Goal: Share content: Share content

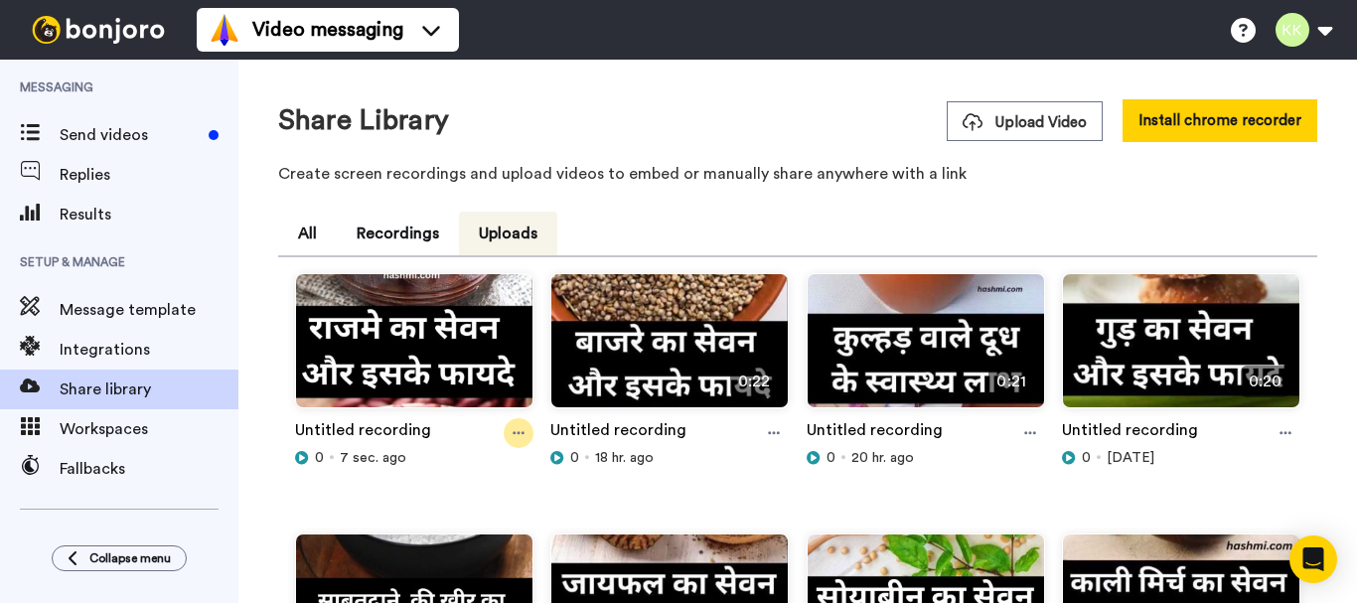
click at [518, 428] on icon at bounding box center [519, 433] width 12 height 14
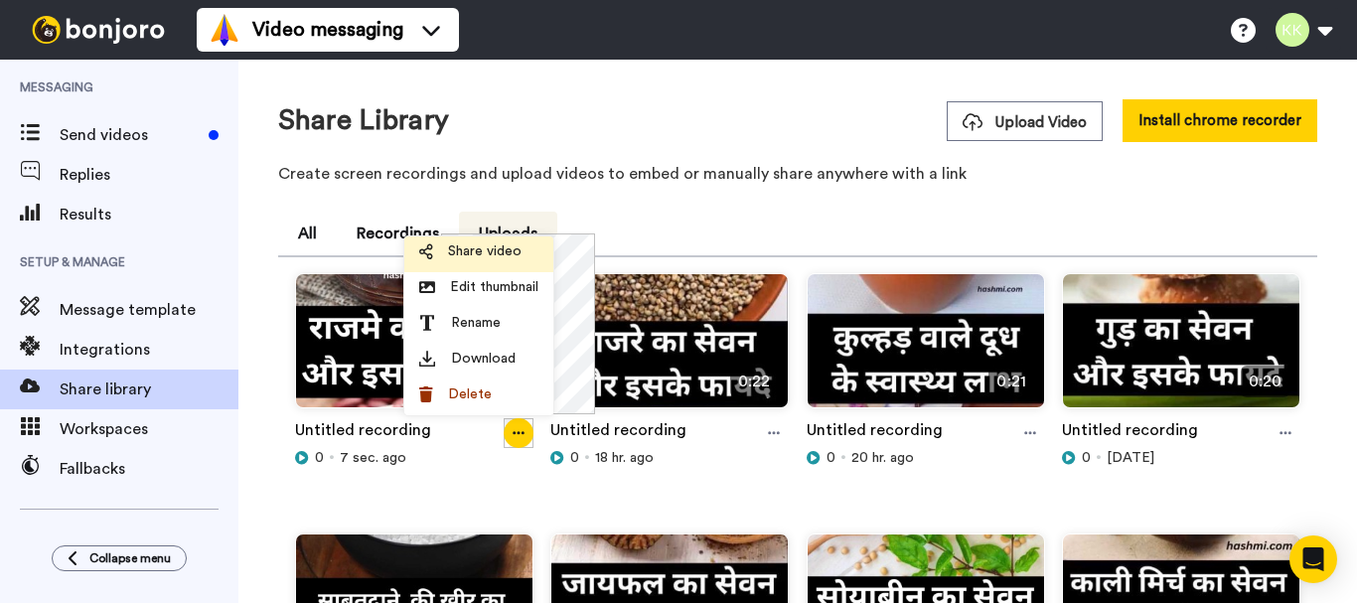
click at [481, 242] on span "Share video" at bounding box center [485, 251] width 74 height 20
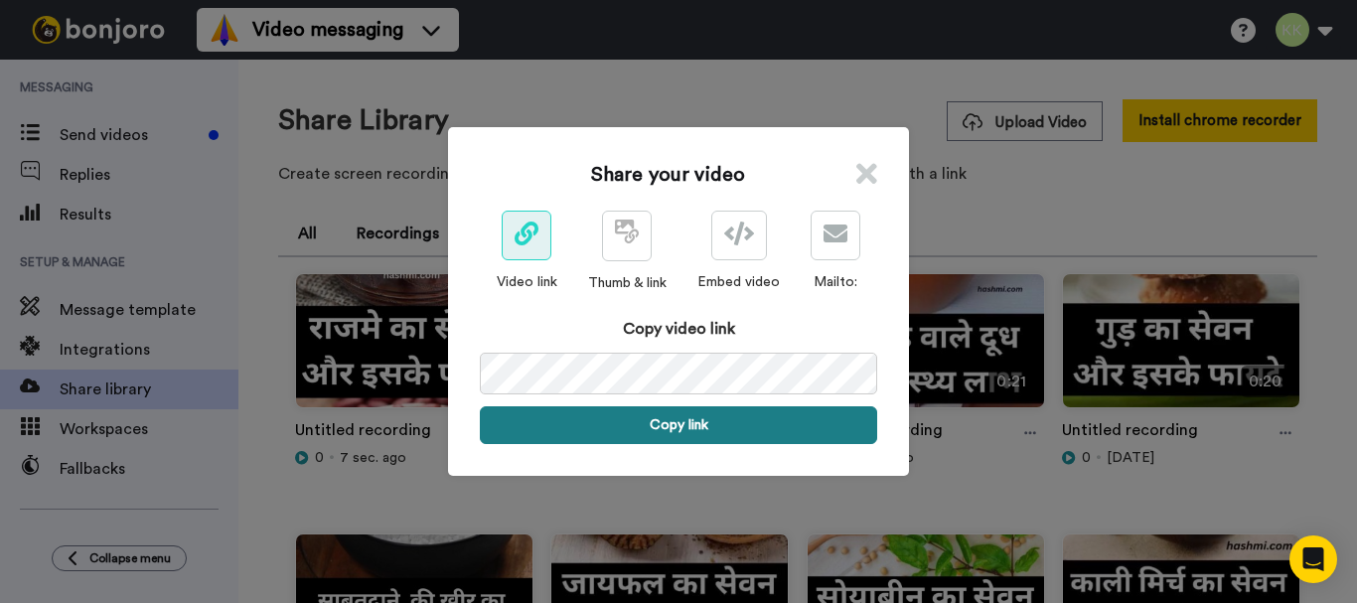
drag, startPoint x: 684, startPoint y: 427, endPoint x: 679, endPoint y: 463, distance: 36.1
click at [684, 428] on button "Copy link" at bounding box center [678, 425] width 397 height 38
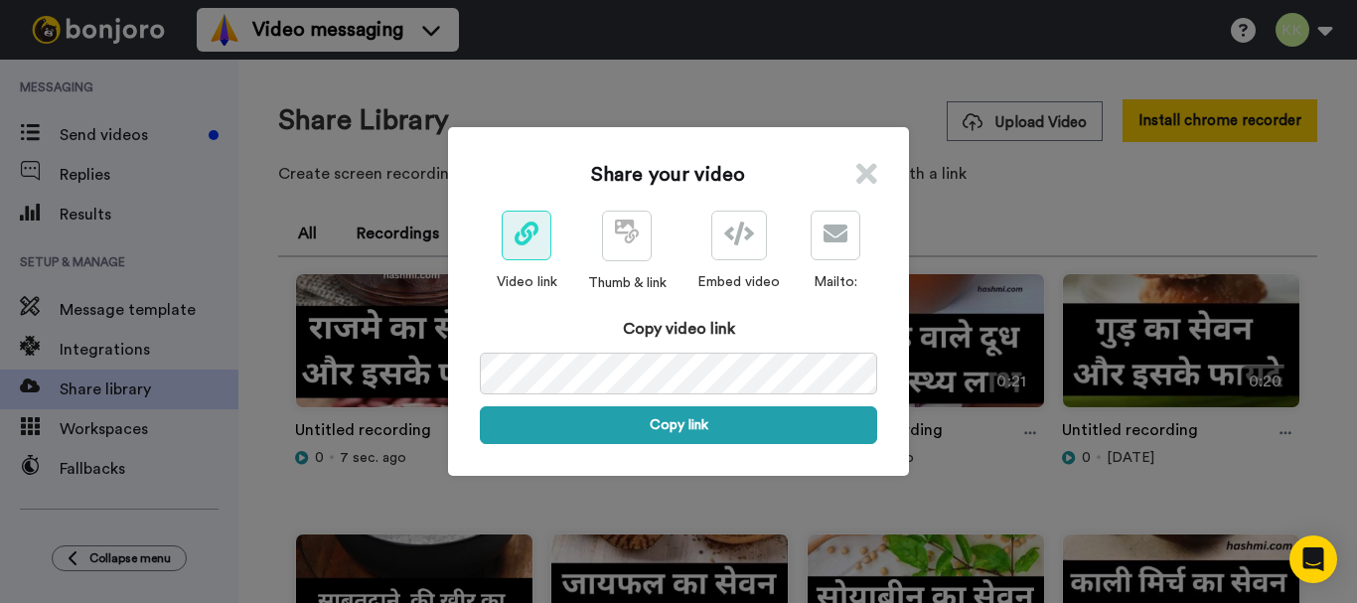
scroll to position [0, 107]
